Goal: Information Seeking & Learning: Learn about a topic

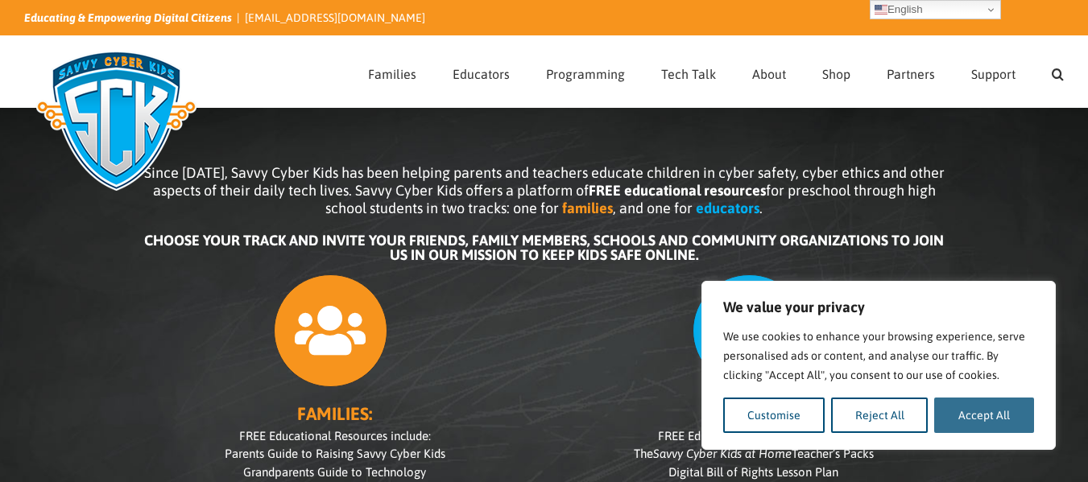
click at [958, 415] on button "Accept All" at bounding box center [984, 415] width 100 height 35
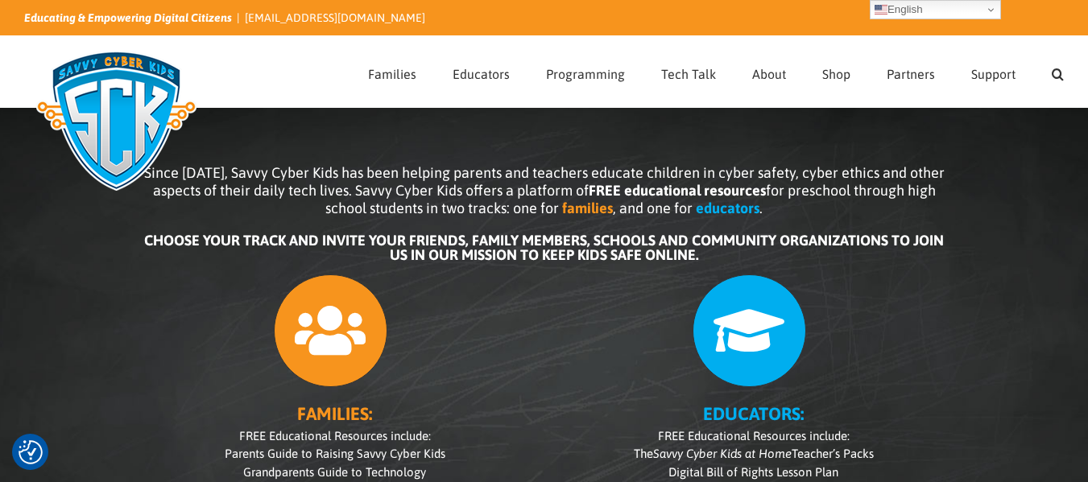
checkbox input "true"
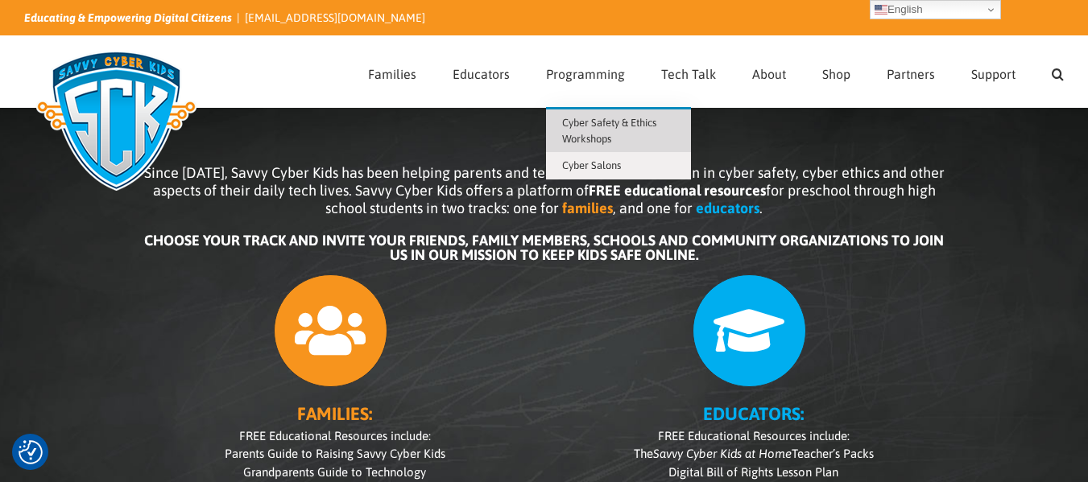
click at [574, 134] on span "Cyber Safety & Ethics Workshops" at bounding box center [609, 131] width 94 height 28
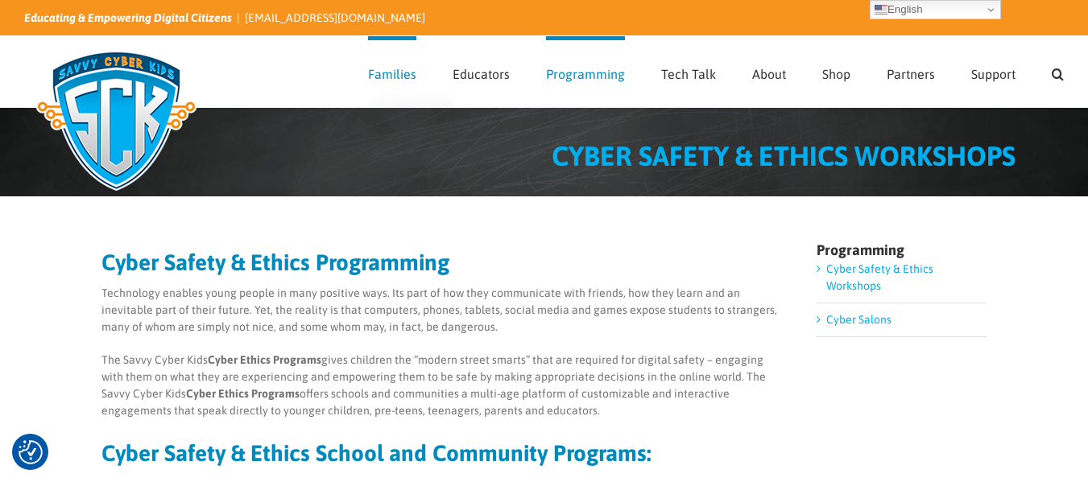
click at [400, 68] on span "Families" at bounding box center [392, 74] width 48 height 13
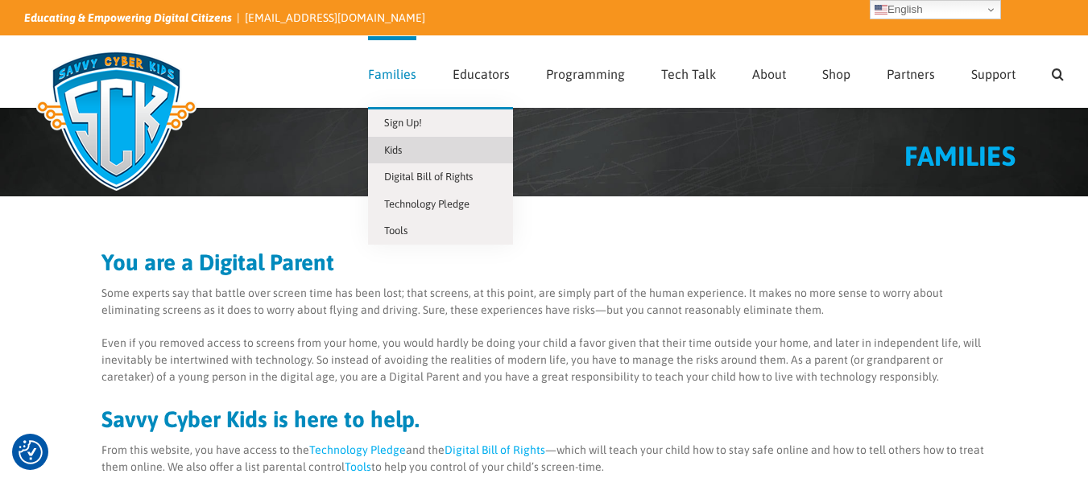
click at [398, 152] on span "Kids" at bounding box center [393, 150] width 18 height 12
